Goal: Feedback & Contribution: Contribute content

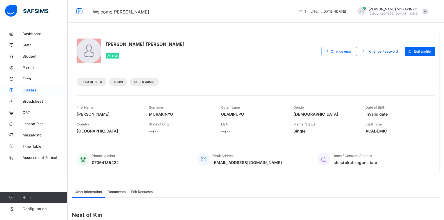
click at [36, 92] on link "Classes" at bounding box center [33, 89] width 67 height 11
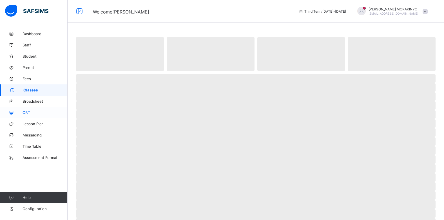
click at [28, 110] on span "CBT" at bounding box center [44, 112] width 45 height 4
click at [36, 111] on span "CBT" at bounding box center [45, 112] width 44 height 4
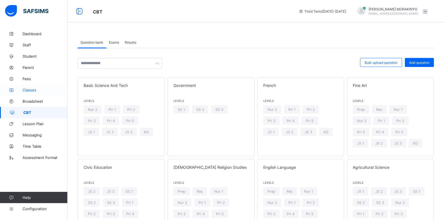
click at [38, 93] on link "Classes" at bounding box center [33, 89] width 67 height 11
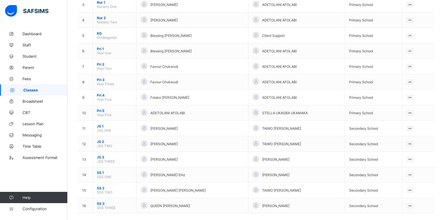
scroll to position [108, 0]
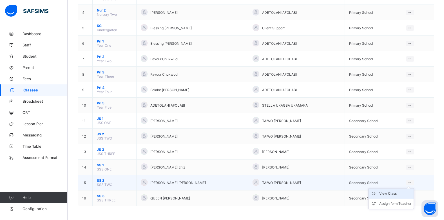
click at [404, 192] on div "View Class" at bounding box center [395, 194] width 32 height 6
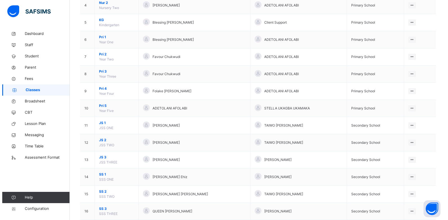
scroll to position [136, 0]
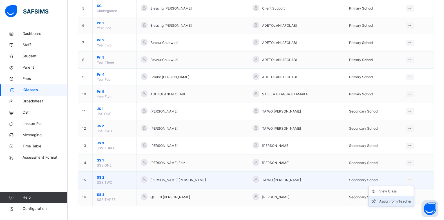
click at [407, 198] on li "Assign form Teacher" at bounding box center [390, 201] width 45 height 10
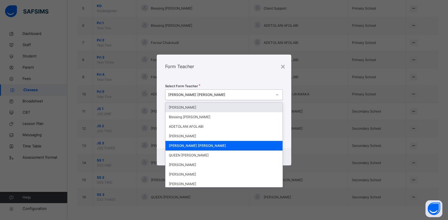
click at [241, 91] on div "[PERSON_NAME] [PERSON_NAME]" at bounding box center [218, 95] width 106 height 9
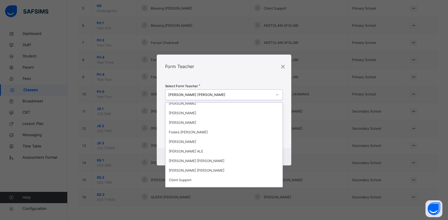
scroll to position [101, 0]
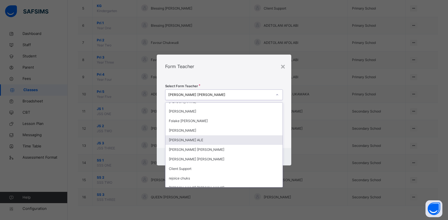
click at [212, 140] on div "[PERSON_NAME] ALE" at bounding box center [223, 140] width 117 height 10
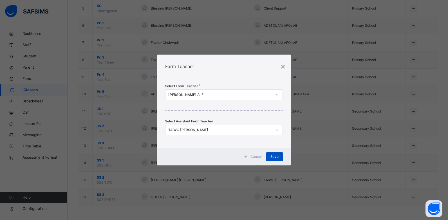
click at [278, 156] on span "Save" at bounding box center [274, 156] width 8 height 5
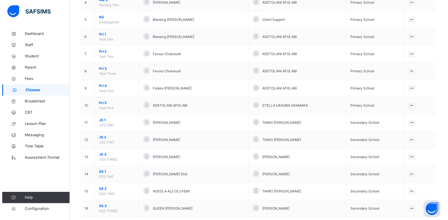
scroll to position [136, 0]
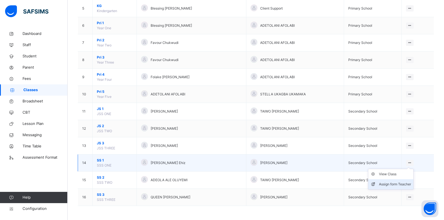
click at [402, 183] on div "Assign form Teacher" at bounding box center [395, 184] width 32 height 6
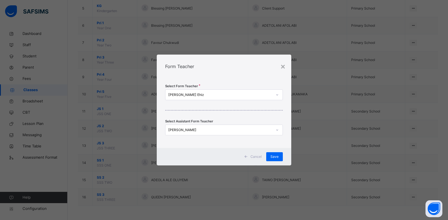
click at [216, 96] on div "[PERSON_NAME] Ehiz" at bounding box center [220, 94] width 104 height 5
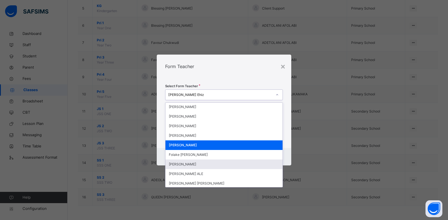
scroll to position [79, 0]
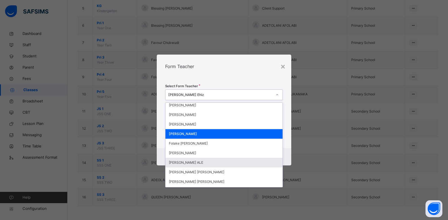
click at [208, 162] on div "[PERSON_NAME] ALE" at bounding box center [223, 163] width 117 height 10
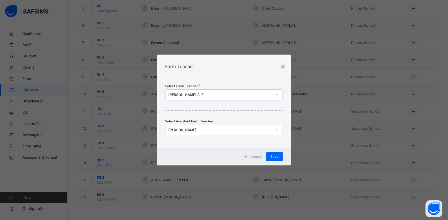
click at [249, 93] on div "[PERSON_NAME] ALE" at bounding box center [220, 94] width 104 height 5
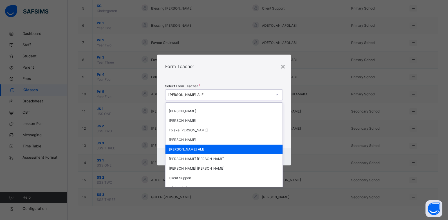
scroll to position [92, 0]
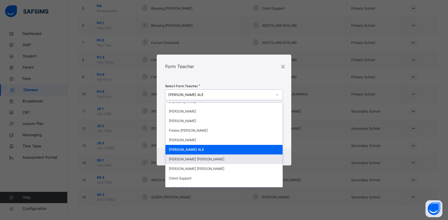
click at [197, 157] on div "[PERSON_NAME] [PERSON_NAME]" at bounding box center [223, 159] width 117 height 10
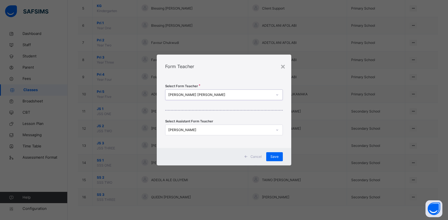
click at [249, 130] on div "[PERSON_NAME]" at bounding box center [220, 129] width 104 height 5
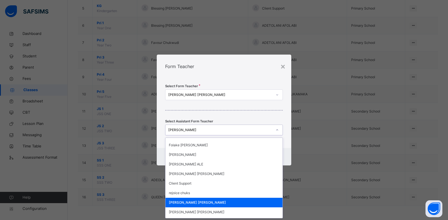
scroll to position [112, 0]
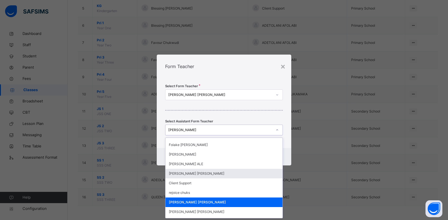
click at [220, 174] on div "[PERSON_NAME] [PERSON_NAME]" at bounding box center [223, 174] width 117 height 10
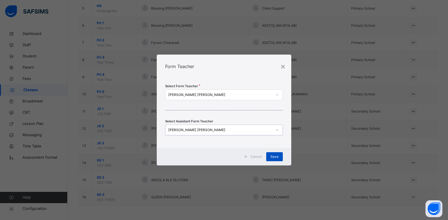
click at [277, 153] on div "Save" at bounding box center [274, 156] width 17 height 9
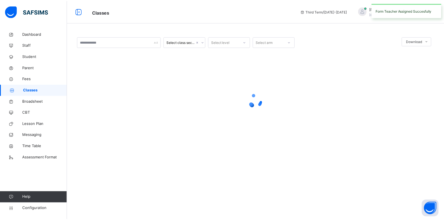
scroll to position [0, 0]
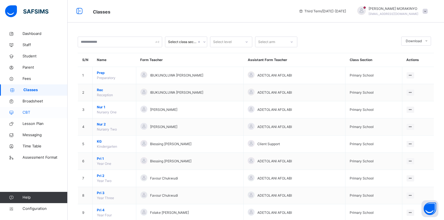
click at [31, 109] on link "CBT" at bounding box center [33, 112] width 67 height 11
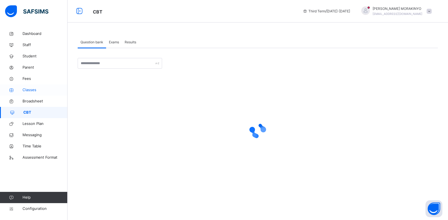
click at [27, 93] on link "Classes" at bounding box center [33, 89] width 67 height 11
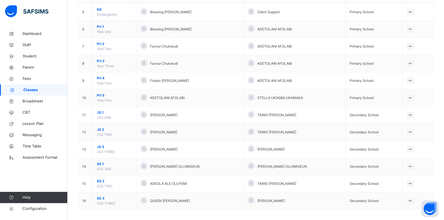
scroll to position [136, 0]
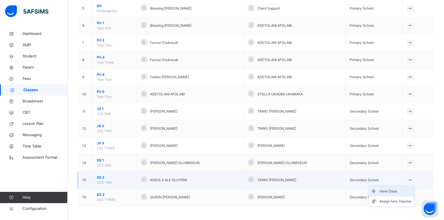
click at [401, 193] on div "View Class" at bounding box center [395, 191] width 32 height 6
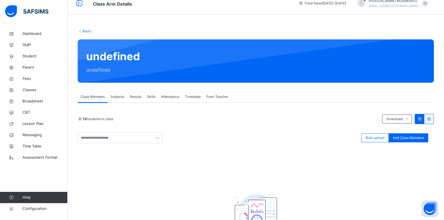
scroll to position [11, 0]
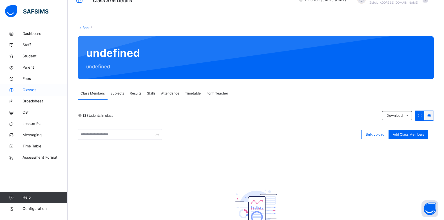
click at [36, 93] on link "Classes" at bounding box center [33, 89] width 67 height 11
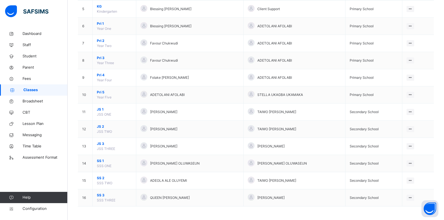
scroll to position [136, 0]
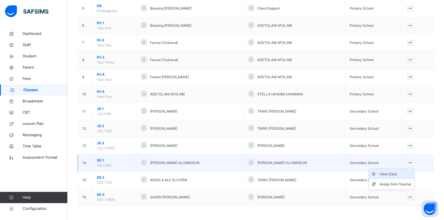
click at [399, 174] on div "View Class" at bounding box center [395, 174] width 32 height 6
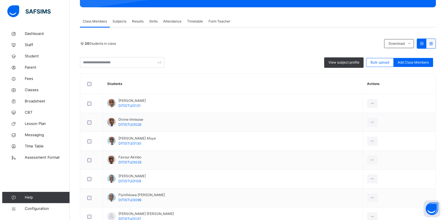
scroll to position [101, 0]
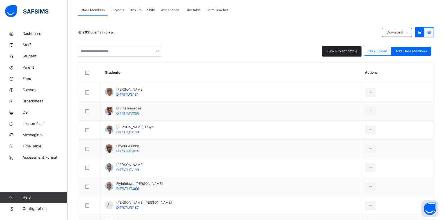
click at [354, 51] on span "View subject profile" at bounding box center [341, 51] width 31 height 5
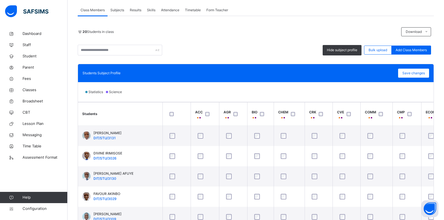
click at [118, 10] on span "Subjects" at bounding box center [117, 10] width 14 height 5
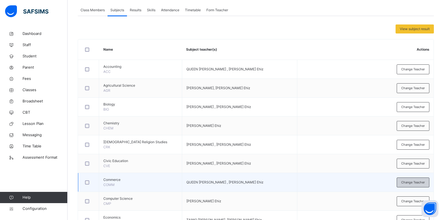
click at [407, 185] on div "Change Teacher" at bounding box center [412, 182] width 33 height 10
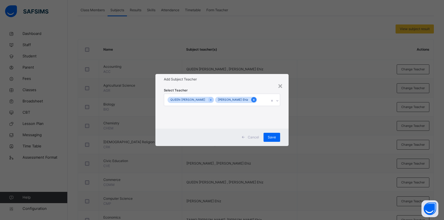
click at [252, 99] on icon at bounding box center [253, 100] width 3 height 4
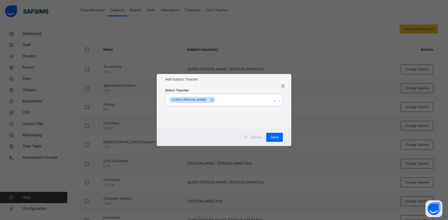
click at [233, 99] on div "QUEEN [PERSON_NAME]" at bounding box center [218, 100] width 106 height 12
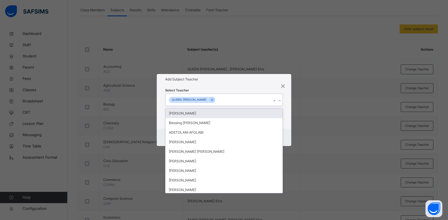
click at [233, 99] on div "QUEEN [PERSON_NAME]" at bounding box center [218, 100] width 106 height 12
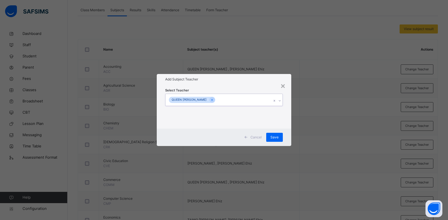
click at [233, 99] on div "QUEEN [PERSON_NAME]" at bounding box center [218, 100] width 106 height 12
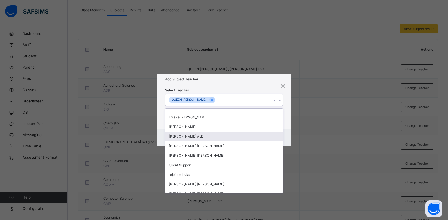
click at [181, 138] on div "[PERSON_NAME] ALE" at bounding box center [223, 137] width 117 height 10
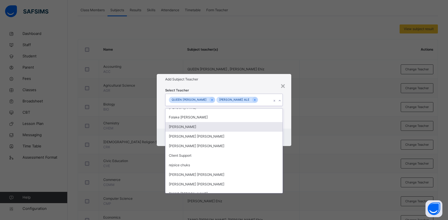
click at [287, 120] on div "Select Teacher option [PERSON_NAME] ALE, selected. option [PERSON_NAME] focused…" at bounding box center [224, 107] width 134 height 44
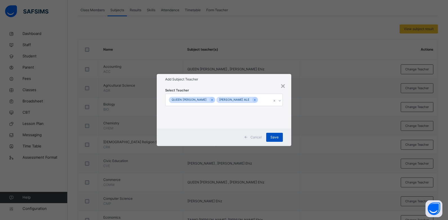
click at [275, 136] on span "Save" at bounding box center [274, 137] width 8 height 5
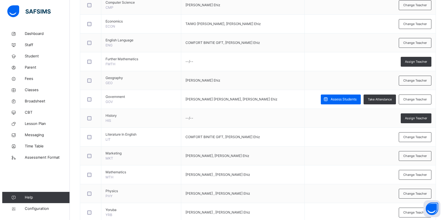
scroll to position [313, 0]
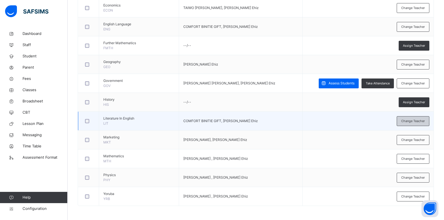
click at [401, 123] on div "Change Teacher" at bounding box center [412, 121] width 33 height 10
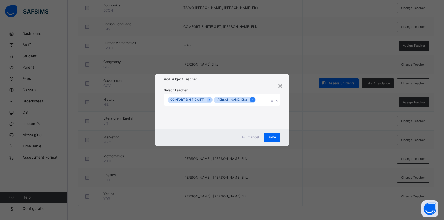
click at [251, 98] on icon at bounding box center [252, 100] width 3 height 4
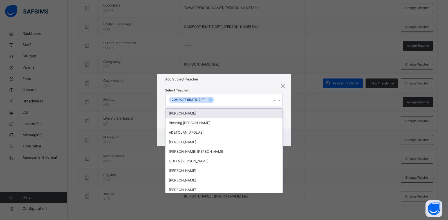
click at [239, 99] on div "COMFORT BINITIE GIFT" at bounding box center [218, 100] width 106 height 12
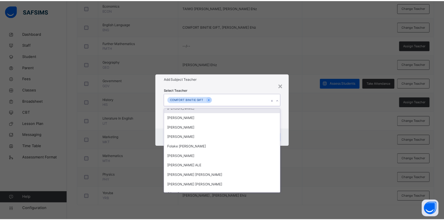
scroll to position [90, 0]
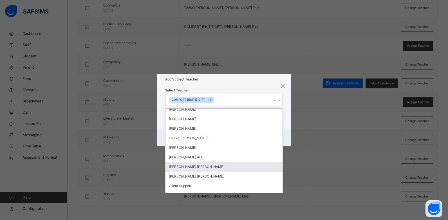
click at [211, 164] on div "[PERSON_NAME] [PERSON_NAME]" at bounding box center [223, 167] width 117 height 10
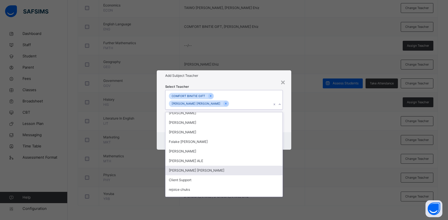
click at [204, 167] on div "[PERSON_NAME] [PERSON_NAME]" at bounding box center [223, 171] width 117 height 10
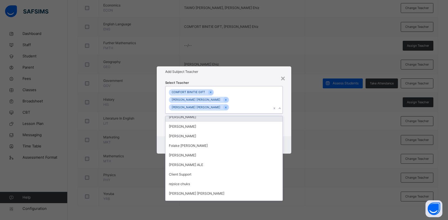
click at [284, 96] on div "Select Teacher option [PERSON_NAME] [PERSON_NAME], selected. option [PERSON_NAM…" at bounding box center [224, 106] width 134 height 59
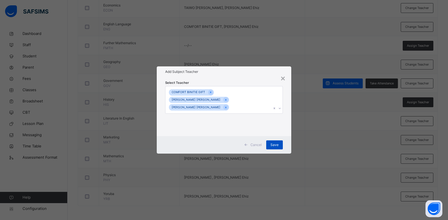
click at [272, 140] on div "Save" at bounding box center [274, 144] width 17 height 9
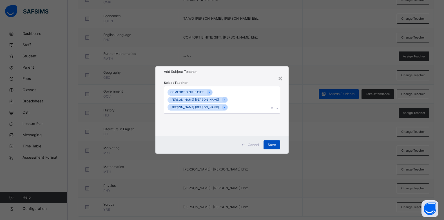
scroll to position [302, 0]
click at [274, 142] on span "Save" at bounding box center [271, 144] width 8 height 5
click at [319, 57] on div "× Add Subject Teacher Select Teacher COMFORT BINITIE GIFT [PERSON_NAME] [PERSON…" at bounding box center [222, 110] width 444 height 220
click at [271, 140] on div "Save" at bounding box center [271, 144] width 17 height 9
click at [273, 144] on div "Save" at bounding box center [271, 144] width 17 height 9
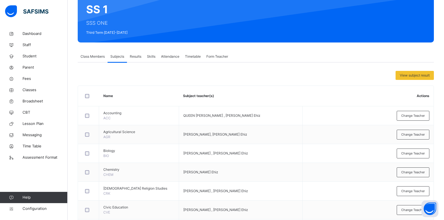
scroll to position [55, 0]
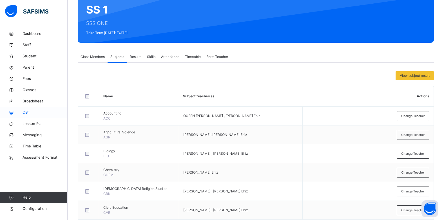
click at [33, 115] on span "CBT" at bounding box center [44, 113] width 45 height 6
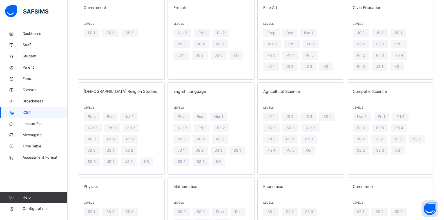
scroll to position [79, 0]
click at [184, 147] on span "JS 1" at bounding box center [180, 149] width 7 height 5
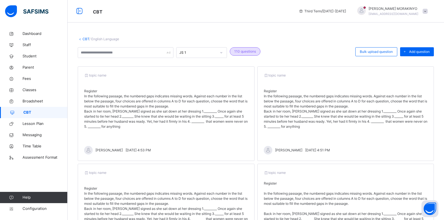
click at [355, 88] on p at bounding box center [346, 86] width 164 height 5
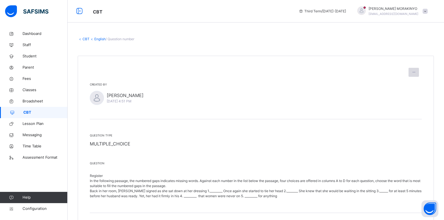
click at [416, 74] on icon at bounding box center [413, 72] width 5 height 5
click at [36, 114] on span "CBT" at bounding box center [45, 113] width 44 height 6
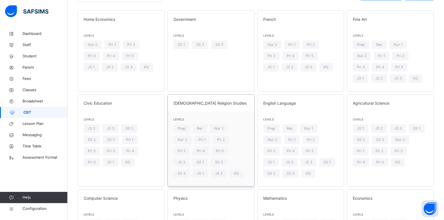
scroll to position [79, 0]
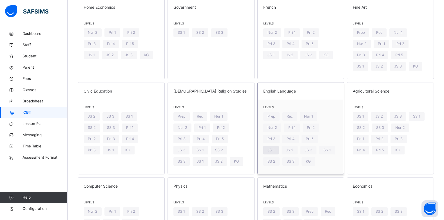
click at [274, 147] on span "JS 1" at bounding box center [270, 149] width 7 height 5
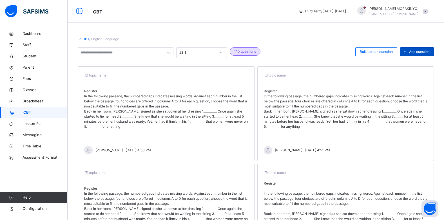
click at [414, 53] on span "Add question" at bounding box center [419, 51] width 21 height 5
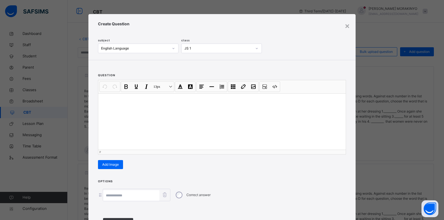
click at [194, 131] on div at bounding box center [221, 121] width 247 height 56
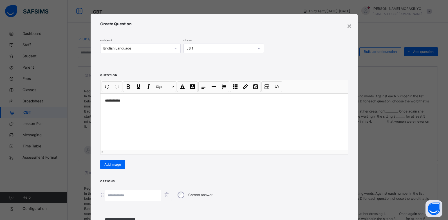
click at [129, 194] on input at bounding box center [133, 195] width 56 height 11
type input "*"
type input "***"
click at [231, 172] on div "**********" at bounding box center [224, 118] width 267 height 116
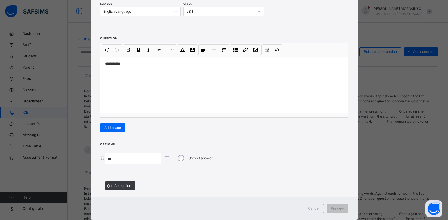
scroll to position [45, 0]
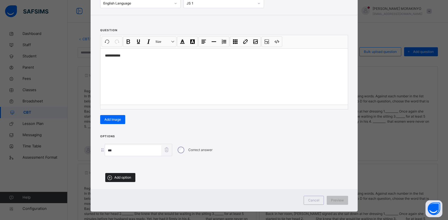
click at [126, 179] on span "Add option" at bounding box center [122, 177] width 17 height 5
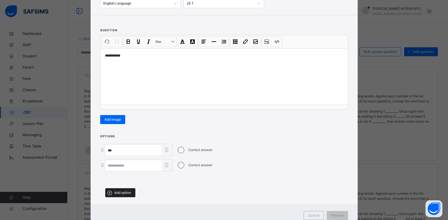
click at [125, 188] on div "Add option" at bounding box center [120, 192] width 30 height 9
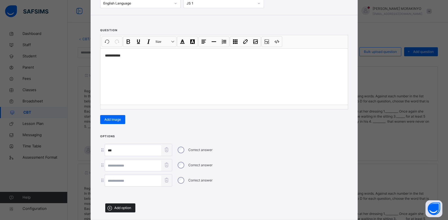
click at [123, 206] on span "Add option" at bounding box center [122, 207] width 17 height 5
click at [188, 134] on div "Options *** Correct answer Correct answer Correct answer Correct answer Add opt…" at bounding box center [224, 183] width 267 height 98
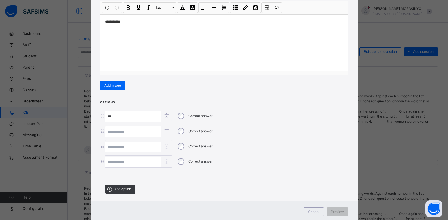
scroll to position [90, 0]
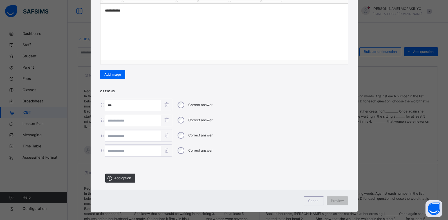
click at [122, 102] on input "***" at bounding box center [133, 105] width 56 height 11
click at [123, 115] on input at bounding box center [133, 120] width 56 height 11
type input "***"
click at [129, 138] on input at bounding box center [133, 135] width 56 height 11
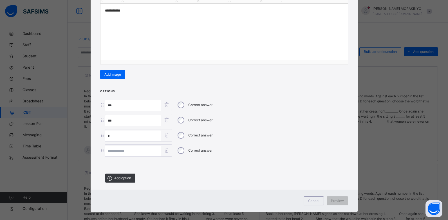
type input "*"
click at [118, 133] on input "*" at bounding box center [133, 135] width 56 height 11
click at [117, 119] on input "***" at bounding box center [133, 120] width 56 height 11
type input "*"
click at [116, 105] on input "***" at bounding box center [133, 105] width 56 height 11
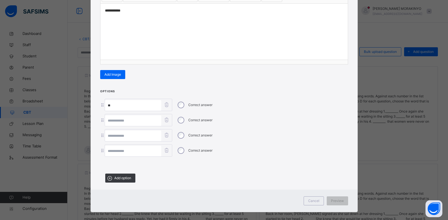
type input "*"
click at [131, 104] on input at bounding box center [133, 105] width 56 height 11
type input "****"
click at [126, 118] on input at bounding box center [133, 120] width 56 height 11
type input "***"
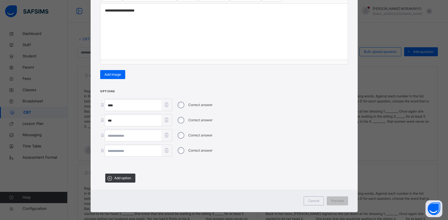
click at [121, 136] on input at bounding box center [133, 135] width 56 height 11
type input "***"
drag, startPoint x: 120, startPoint y: 145, endPoint x: 116, endPoint y: 152, distance: 8.7
click at [116, 152] on input at bounding box center [133, 151] width 56 height 11
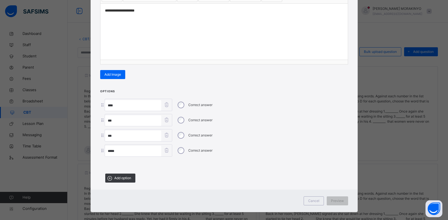
type input "*****"
drag, startPoint x: 304, startPoint y: 80, endPoint x: 357, endPoint y: 37, distance: 68.7
click at [357, 37] on div "**********" at bounding box center [224, 110] width 448 height 220
